Goal: Task Accomplishment & Management: Manage account settings

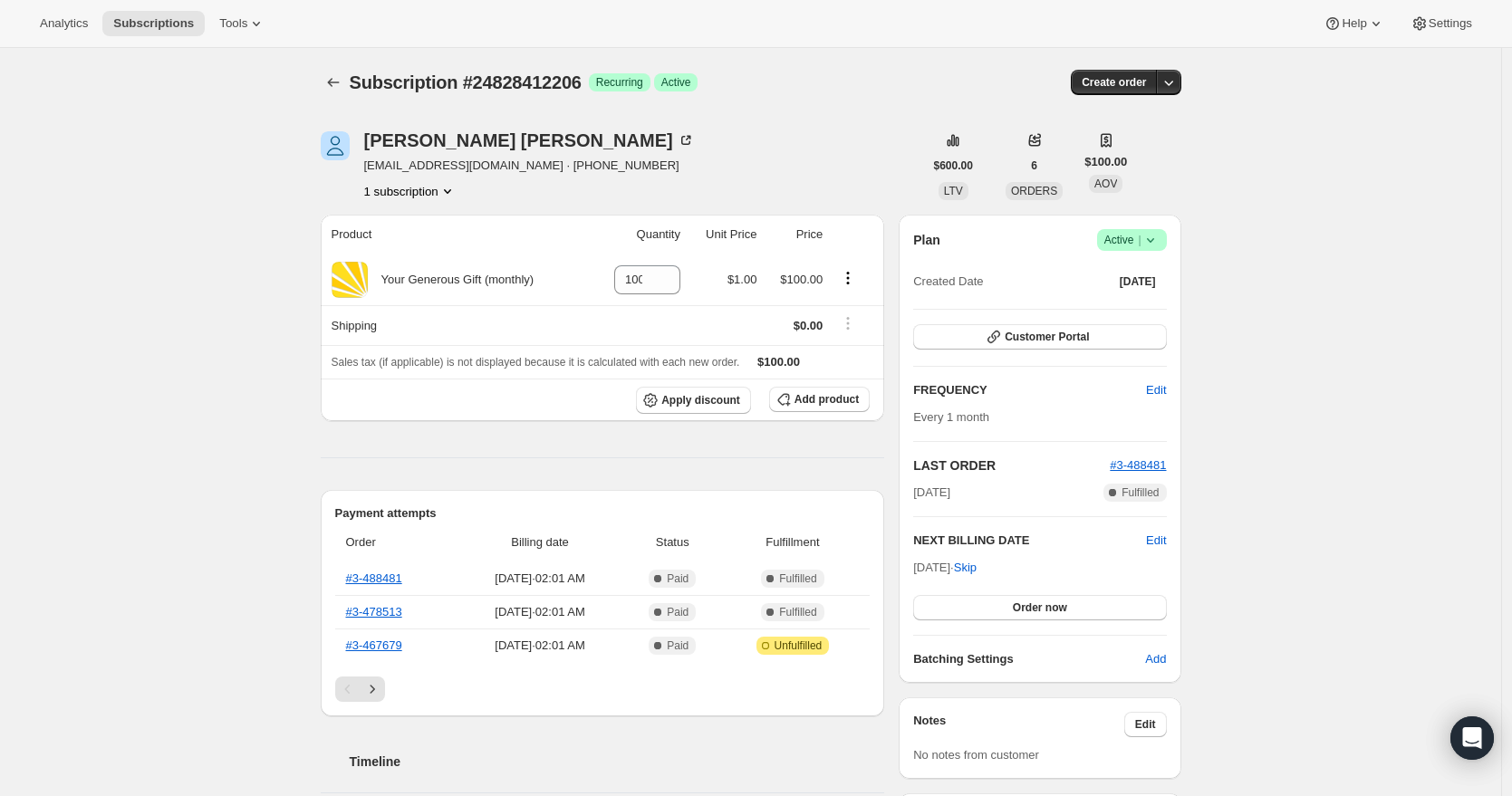
click at [1160, 241] on icon at bounding box center [1150, 239] width 18 height 18
click at [1159, 308] on span "Cancel subscription" at bounding box center [1130, 307] width 102 height 14
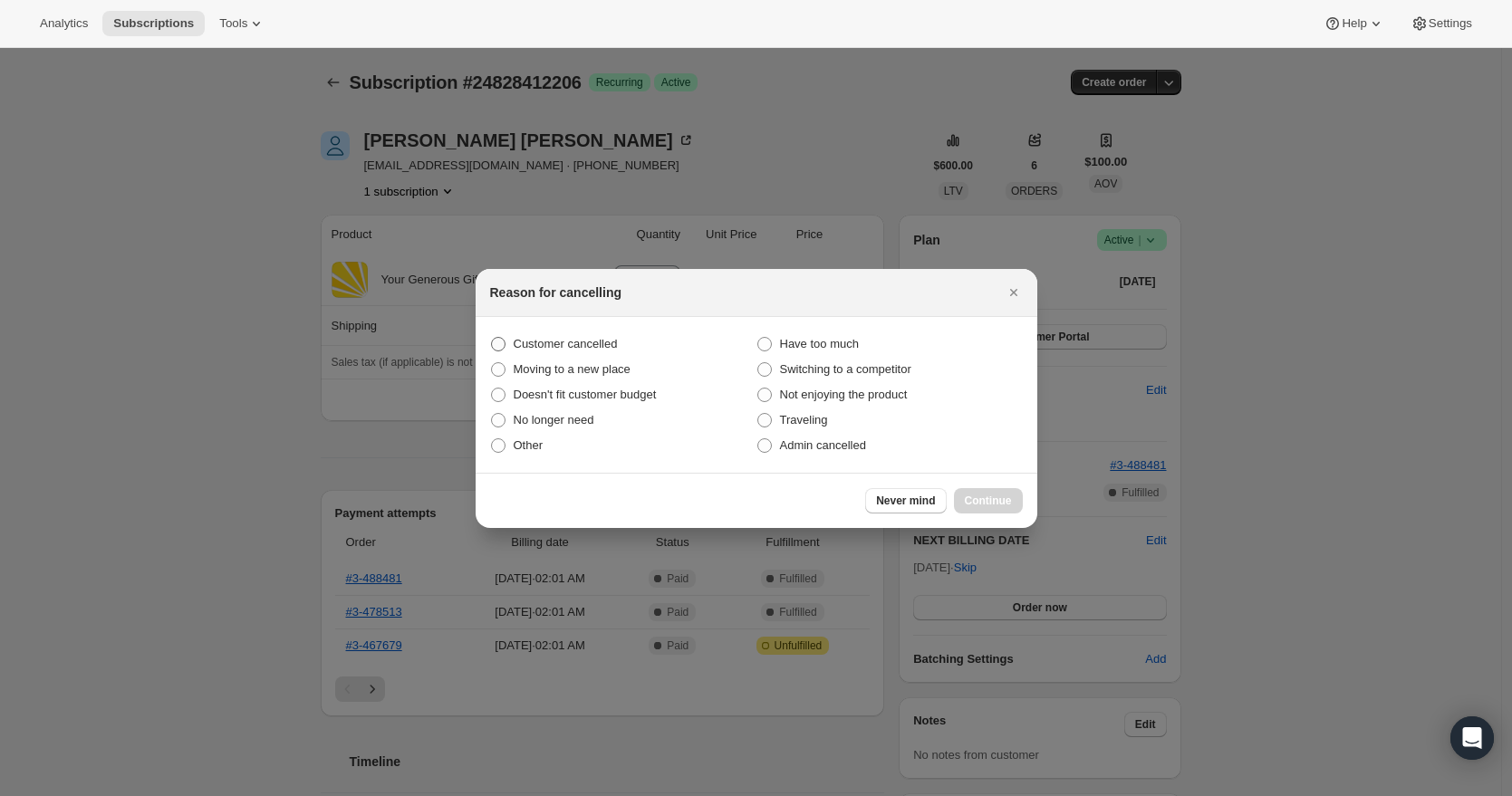
click at [575, 341] on span "Customer cancelled" at bounding box center [566, 344] width 104 height 14
click at [492, 338] on input "Customer cancelled" at bounding box center [491, 337] width 1 height 1
radio input "true"
click at [1001, 493] on span "Continue" at bounding box center [988, 500] width 47 height 15
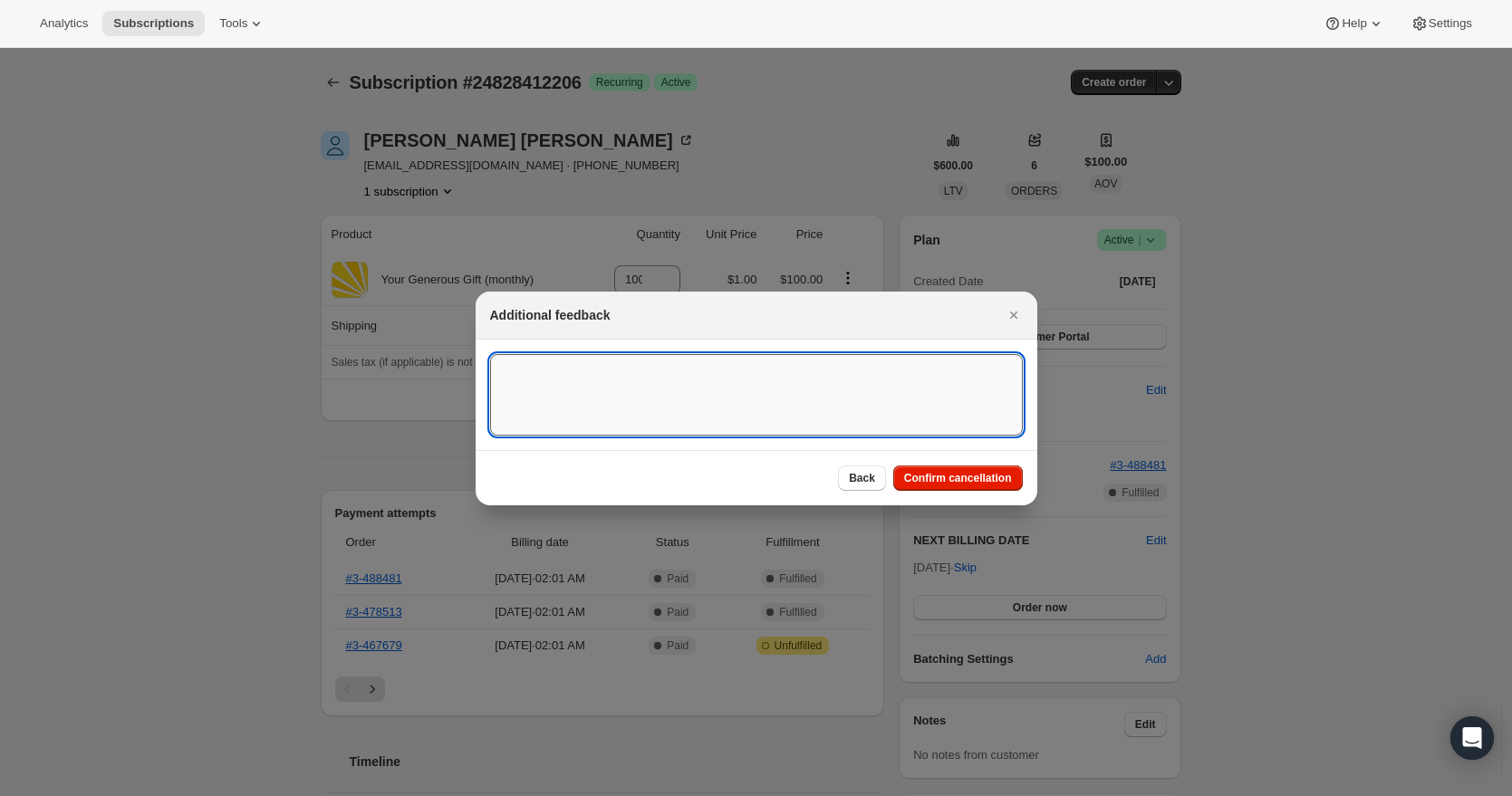
click at [759, 390] on textarea ":r1i:" at bounding box center [756, 395] width 533 height 82
drag, startPoint x: 869, startPoint y: 375, endPoint x: 430, endPoint y: 374, distance: 439.0
type textarea "[DATE] RR - Canceled Recurring Donation per PIH request"
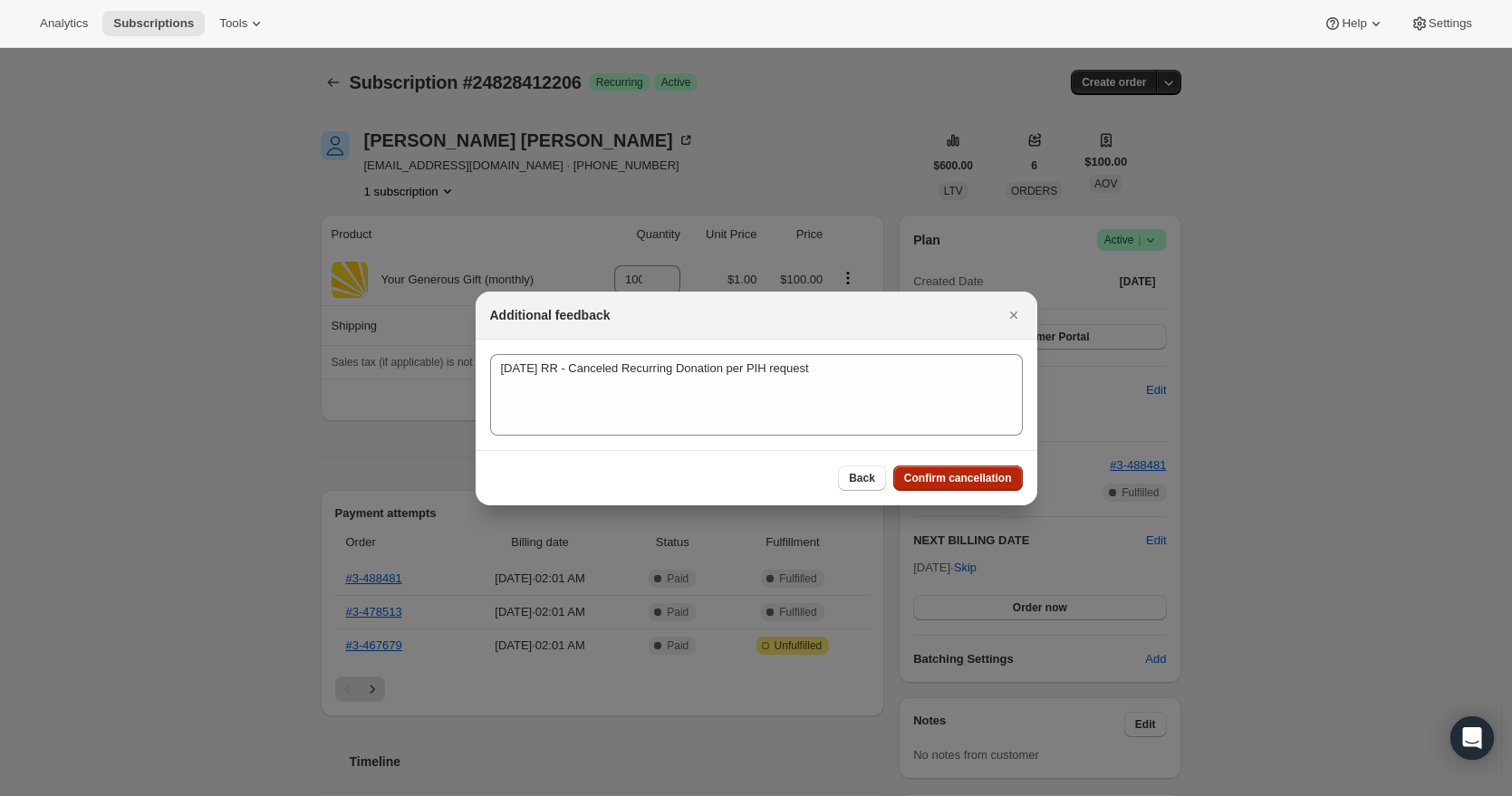
click at [965, 465] on button "Confirm cancellation" at bounding box center [957, 478] width 129 height 25
